Goal: Check status: Check status

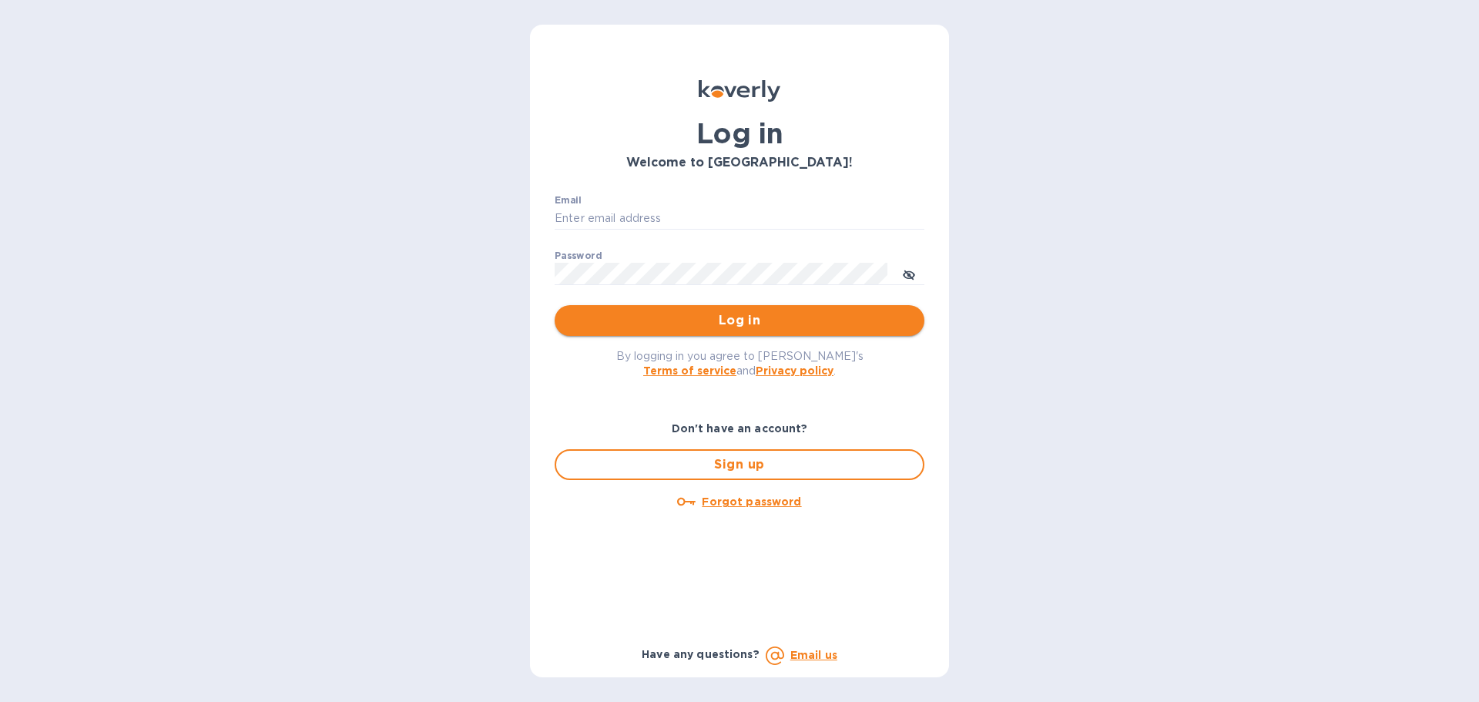
type input "[EMAIL_ADDRESS][DOMAIN_NAME]"
click at [759, 318] on span "Log in" at bounding box center [739, 320] width 345 height 18
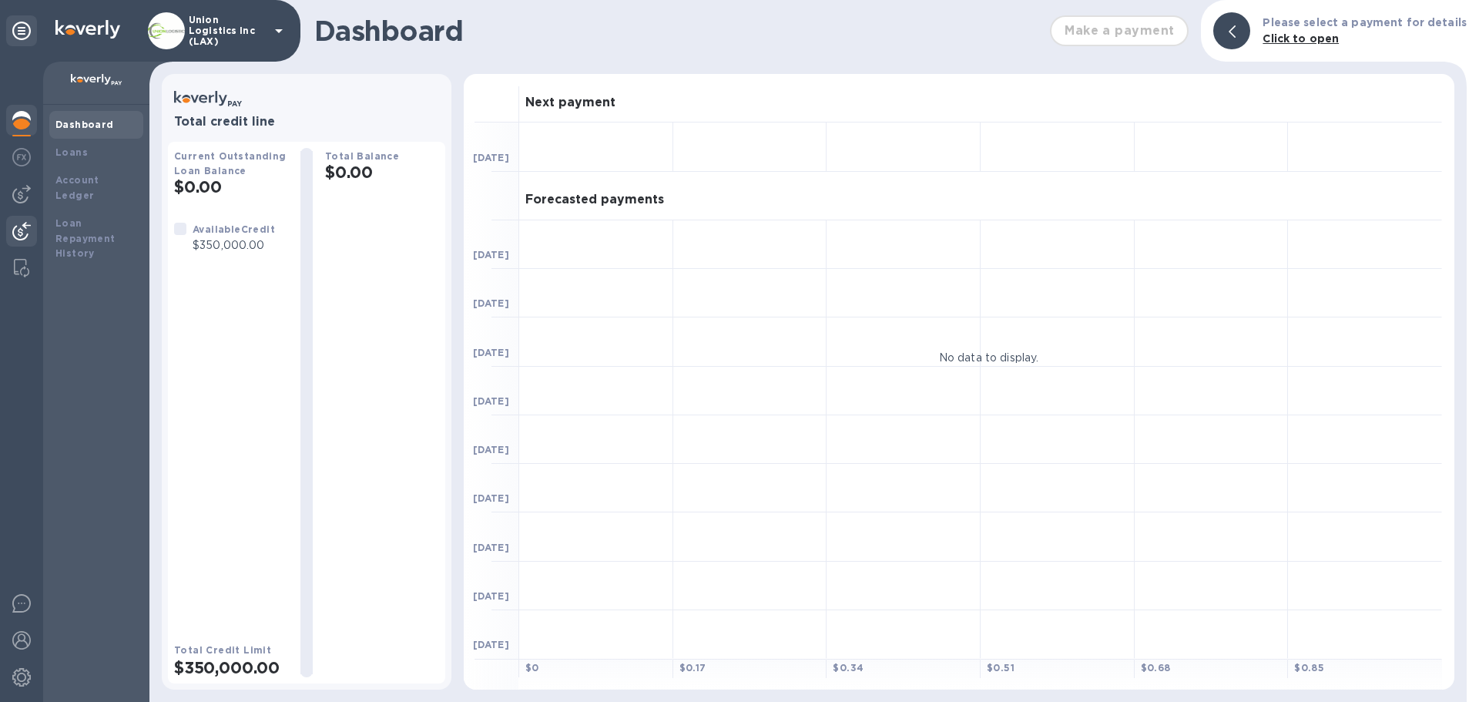
click at [30, 230] on img at bounding box center [21, 231] width 18 height 18
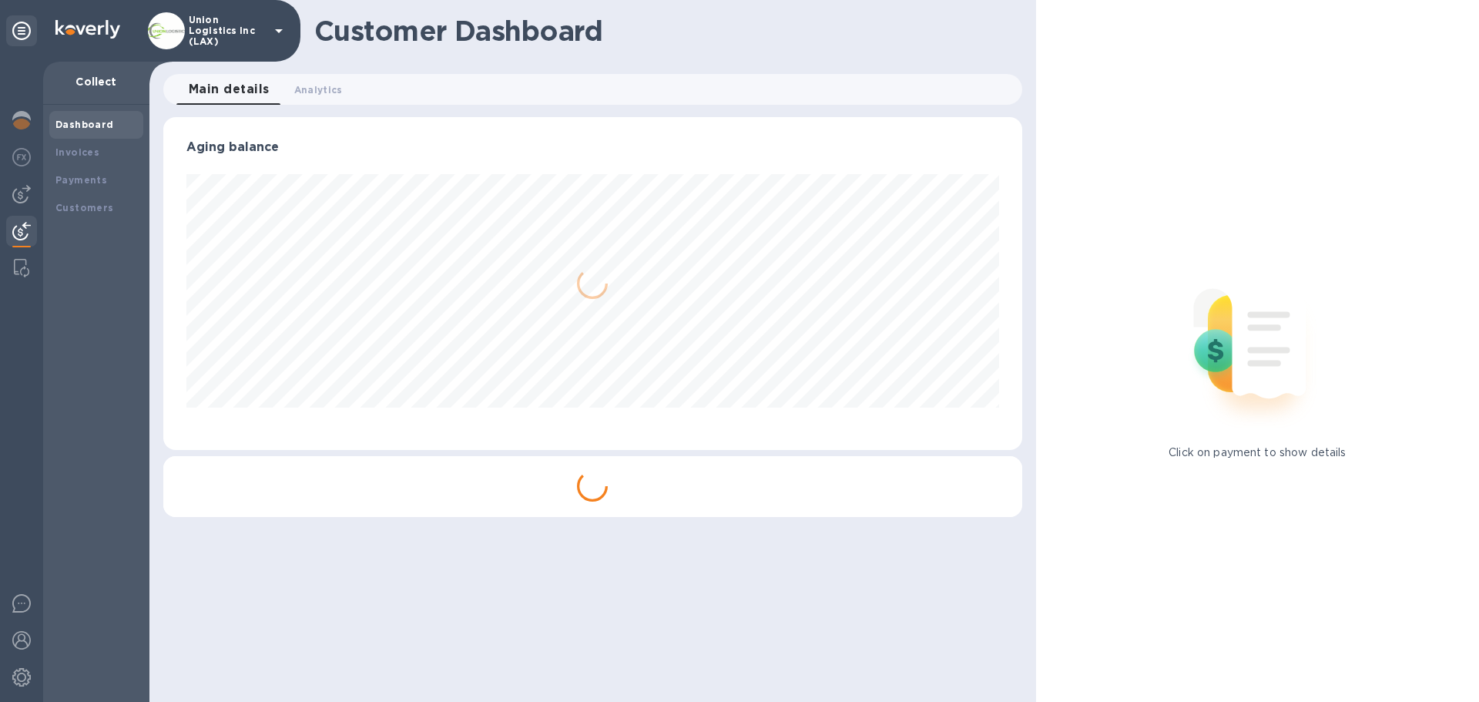
scroll to position [333, 858]
click at [84, 181] on b "Payments" at bounding box center [81, 180] width 52 height 12
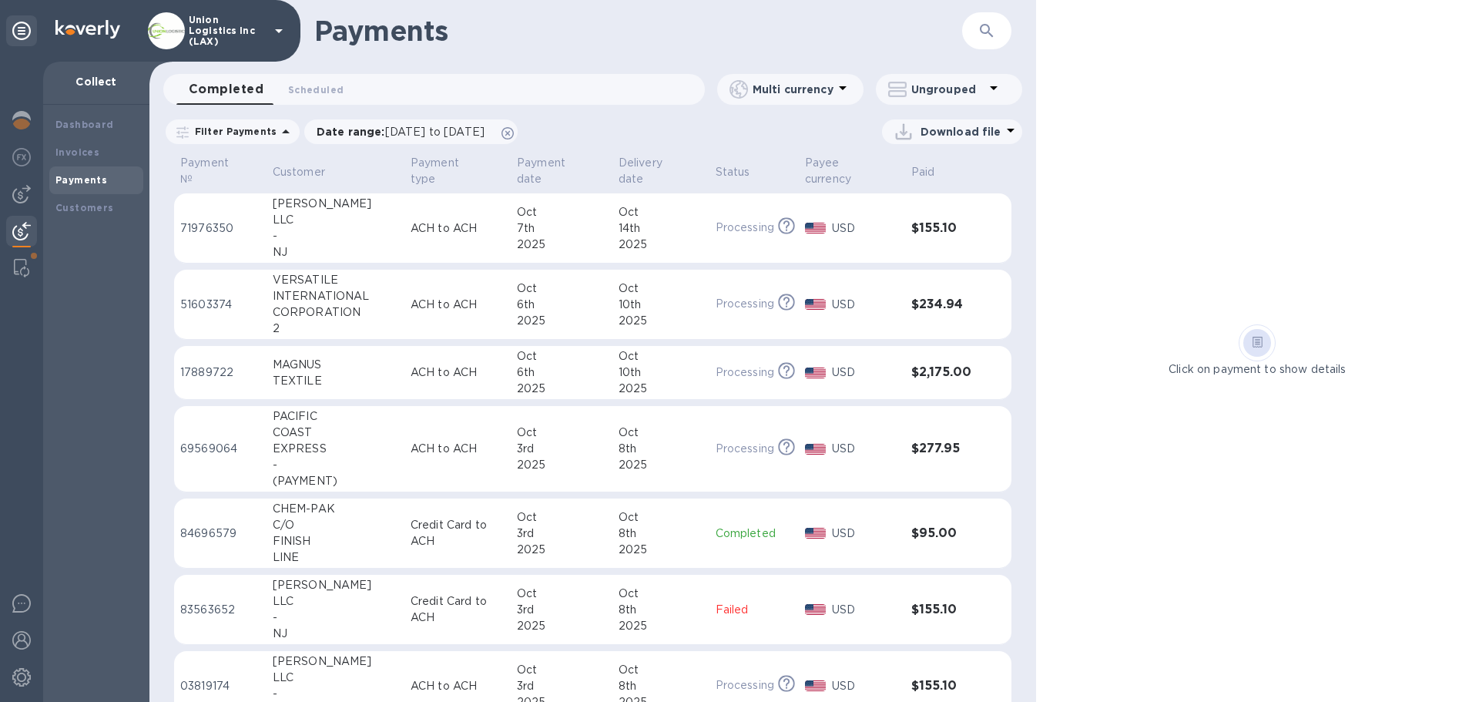
click at [373, 234] on td "[PERSON_NAME] LLC - [GEOGRAPHIC_DATA]" at bounding box center [336, 228] width 138 height 70
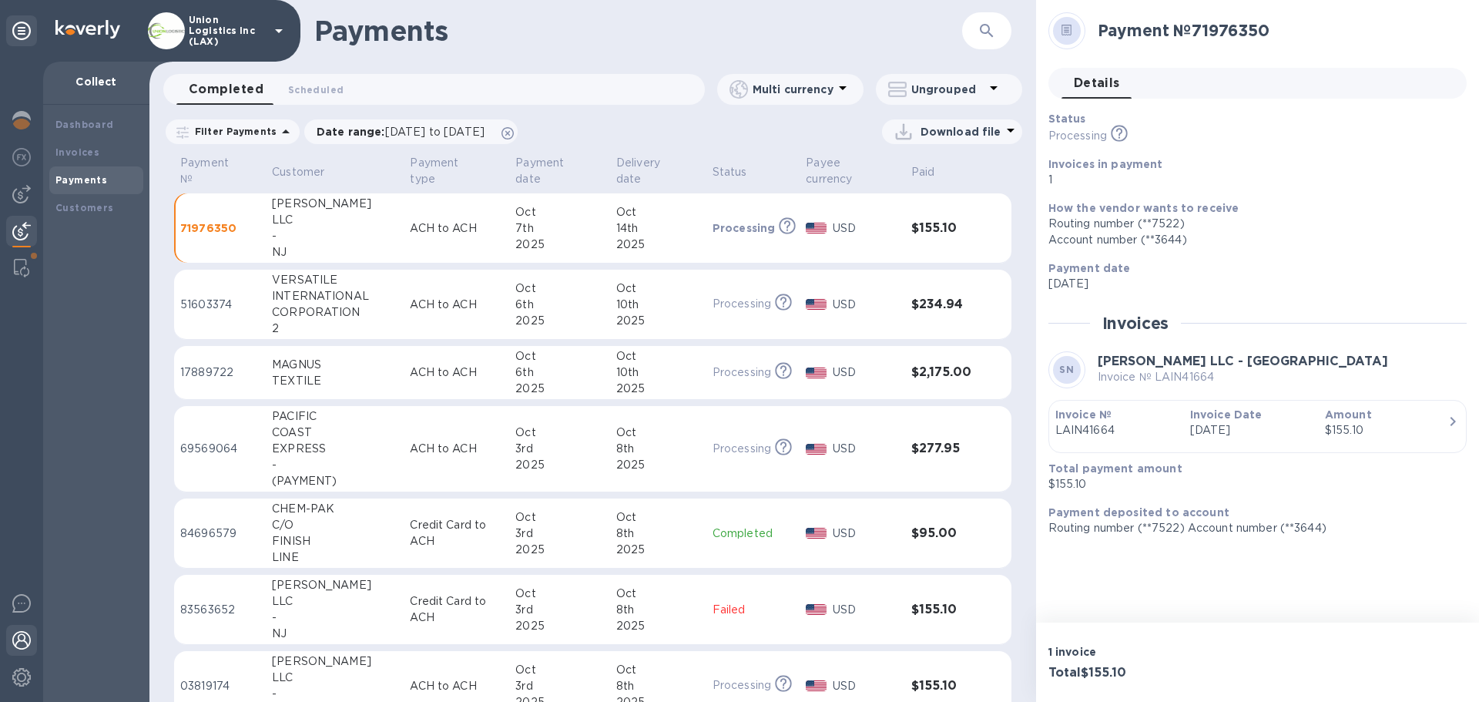
click at [21, 642] on img at bounding box center [21, 640] width 18 height 18
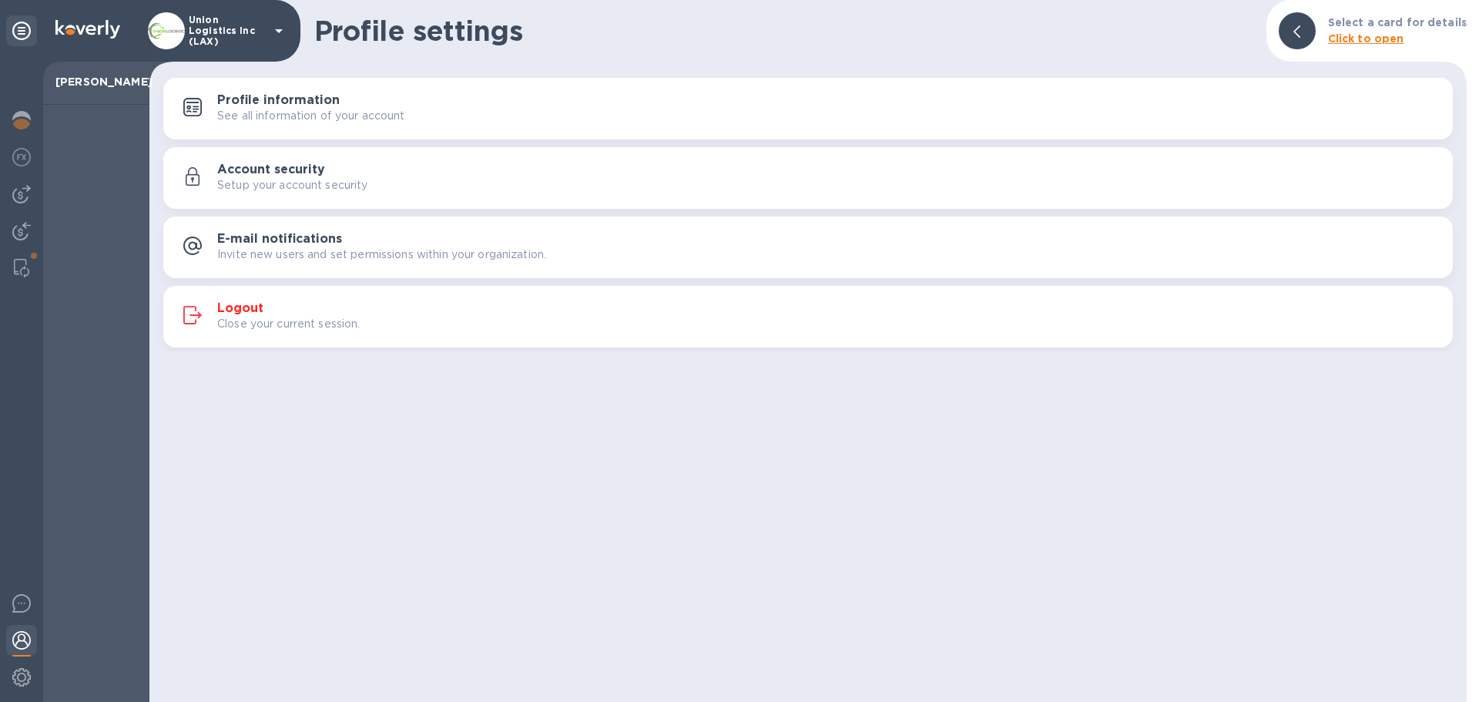
click at [336, 324] on p "Close your current session." at bounding box center [288, 324] width 143 height 16
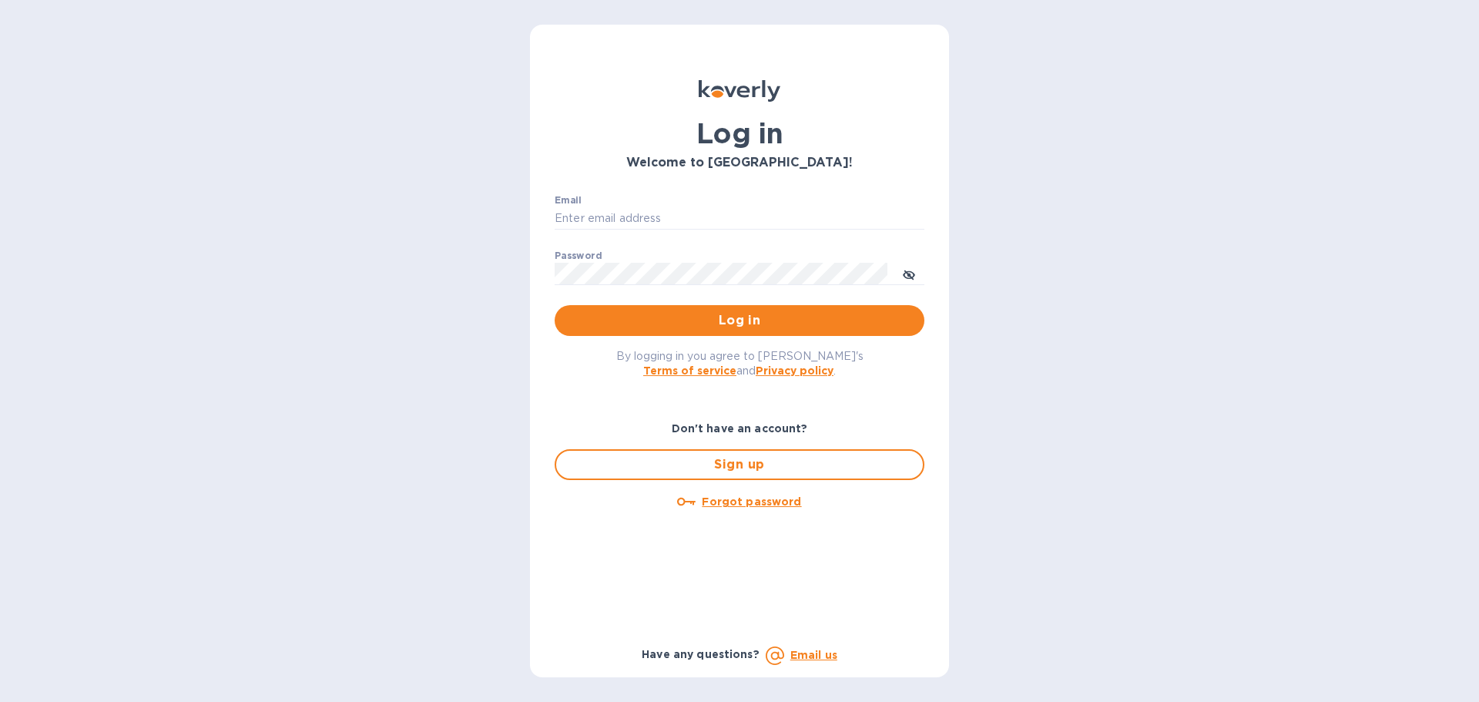
type input "[EMAIL_ADDRESS][DOMAIN_NAME]"
